Goal: Transaction & Acquisition: Purchase product/service

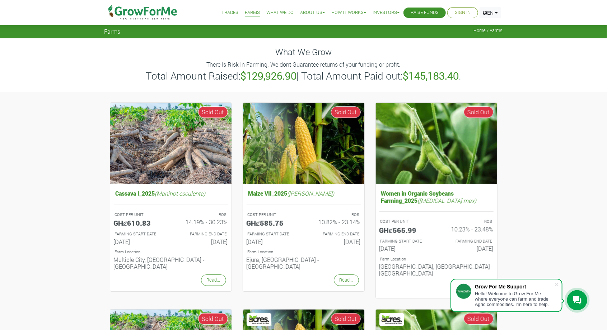
click at [130, 13] on img at bounding box center [143, 12] width 74 height 25
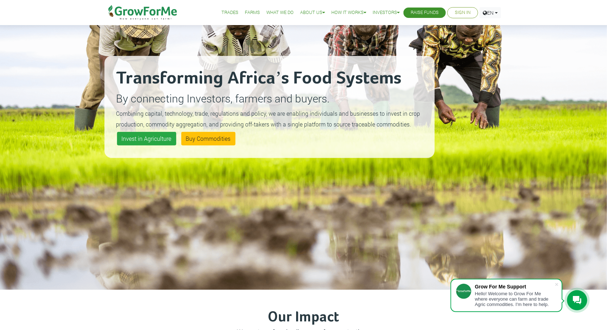
scroll to position [92, 0]
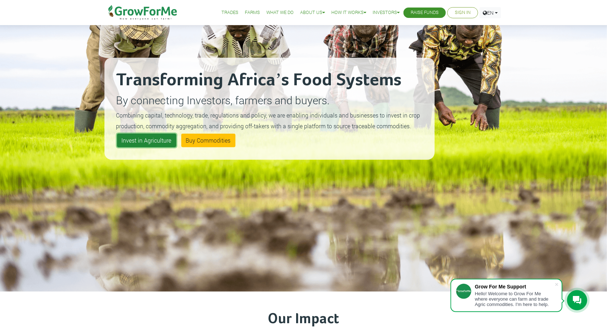
click at [144, 137] on link "Invest in Agriculture" at bounding box center [146, 141] width 59 height 14
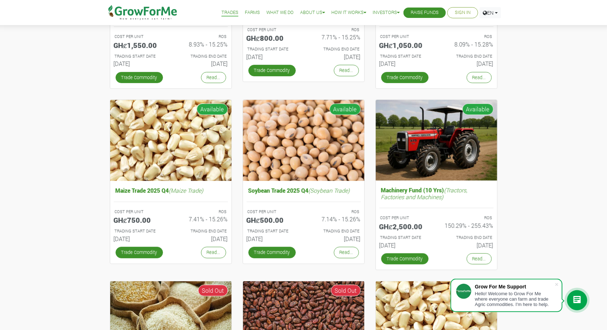
scroll to position [192, 0]
